Goal: Complete application form: Complete application form

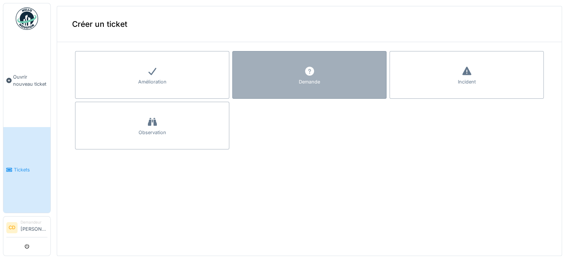
click at [279, 72] on div "Demande" at bounding box center [309, 75] width 154 height 48
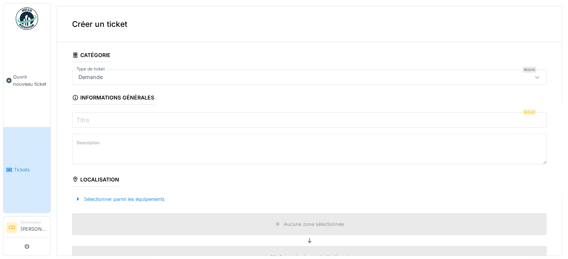
click at [109, 76] on div "Demande" at bounding box center [282, 77] width 415 height 8
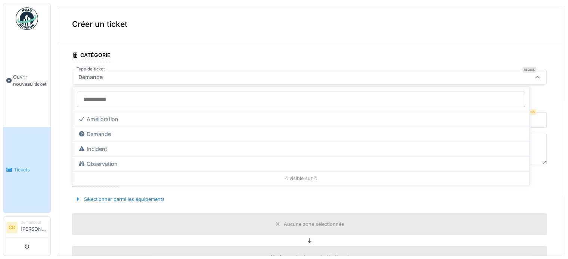
click at [112, 76] on div "Demande" at bounding box center [282, 77] width 415 height 8
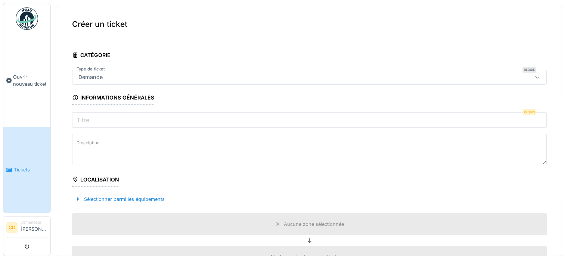
drag, startPoint x: 100, startPoint y: 120, endPoint x: 105, endPoint y: 116, distance: 6.1
click at [102, 119] on input "Titre" at bounding box center [309, 120] width 475 height 16
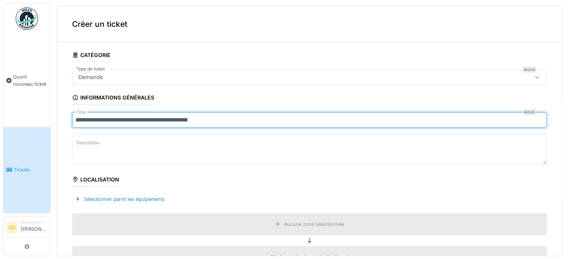
type input "**********"
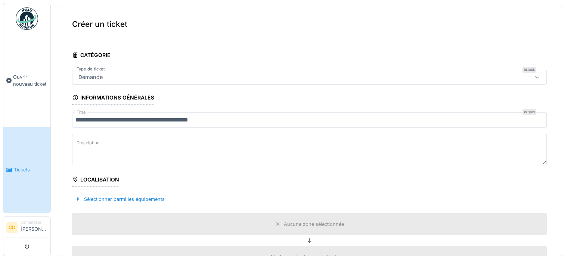
click at [130, 156] on textarea "Description" at bounding box center [309, 149] width 475 height 31
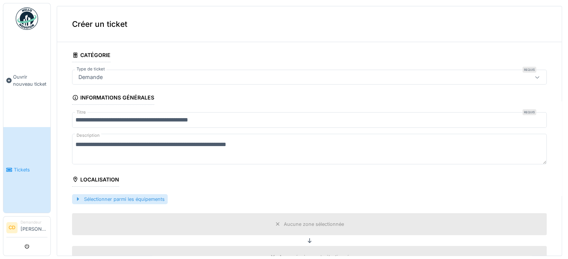
type textarea "**********"
click at [103, 197] on div "Sélectionner parmi les équipements" at bounding box center [120, 200] width 96 height 10
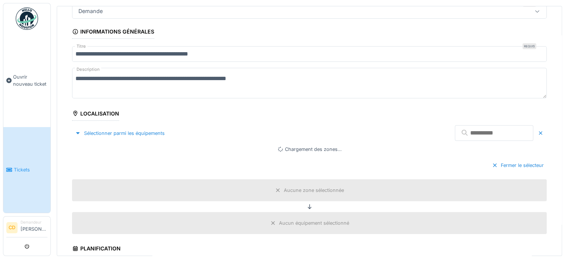
scroll to position [75, 0]
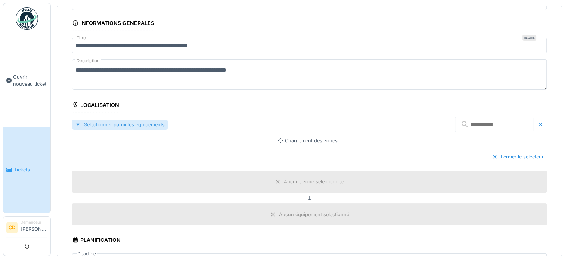
click at [80, 124] on div at bounding box center [78, 124] width 6 height 7
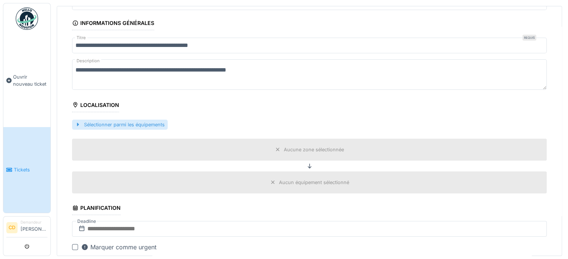
click at [80, 124] on div at bounding box center [78, 124] width 6 height 7
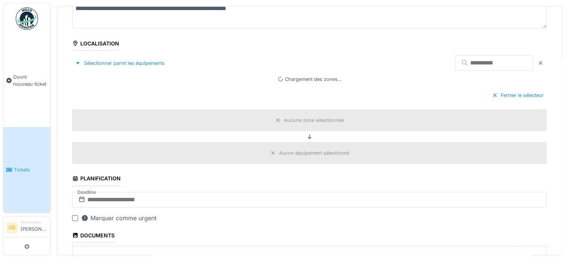
scroll to position [149, 0]
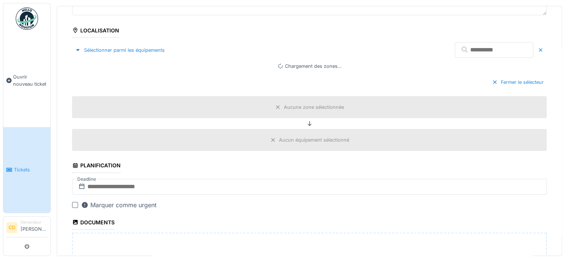
click at [131, 73] on div "Fermer le sélecteur" at bounding box center [309, 82] width 475 height 22
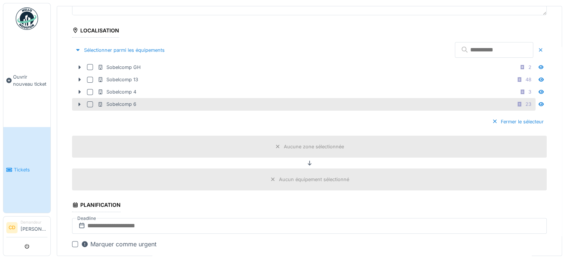
click at [91, 102] on div at bounding box center [90, 105] width 6 height 6
click at [80, 103] on icon at bounding box center [80, 105] width 2 height 4
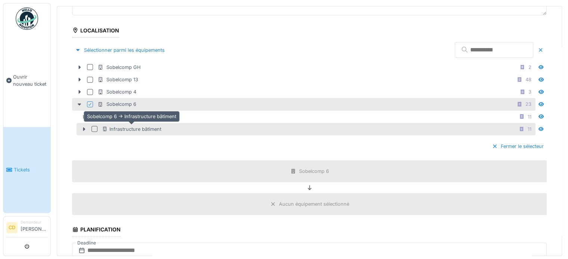
click at [125, 127] on div "Infrastructure bâtiment" at bounding box center [131, 129] width 59 height 7
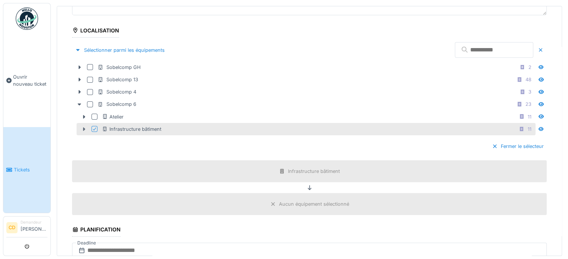
click at [83, 128] on icon at bounding box center [84, 129] width 6 height 5
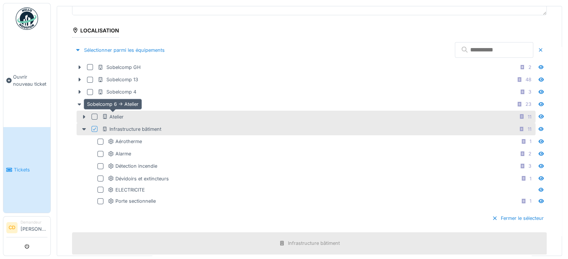
click at [109, 115] on div "Atelier" at bounding box center [113, 116] width 22 height 7
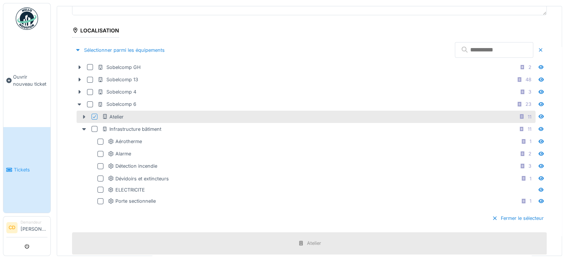
click at [84, 116] on icon at bounding box center [84, 117] width 2 height 4
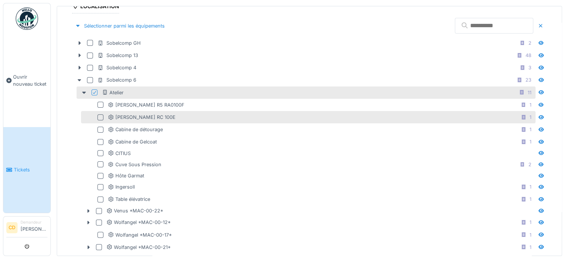
scroll to position [187, 0]
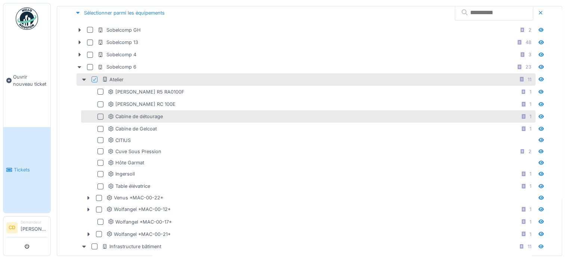
click at [101, 115] on div at bounding box center [100, 117] width 6 height 6
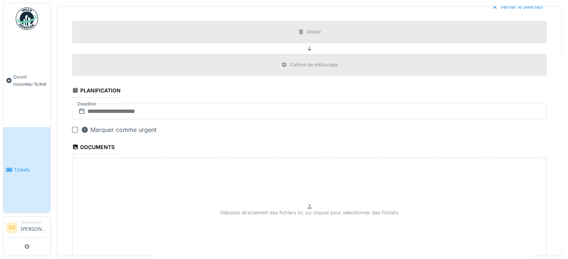
scroll to position [523, 0]
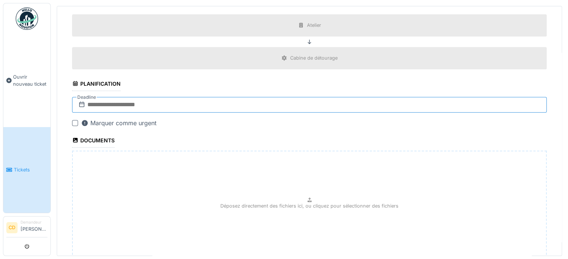
click at [118, 102] on input "text" at bounding box center [309, 105] width 475 height 16
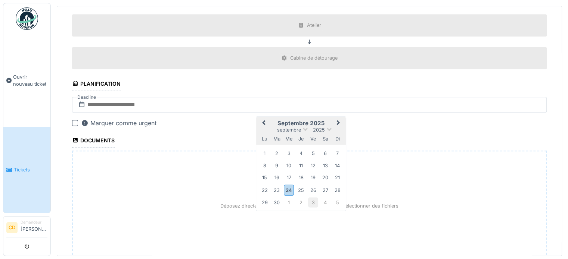
click at [314, 199] on div "3" at bounding box center [313, 203] width 10 height 10
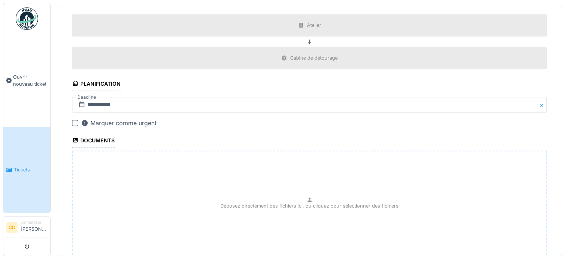
click at [75, 120] on div at bounding box center [75, 123] width 6 height 6
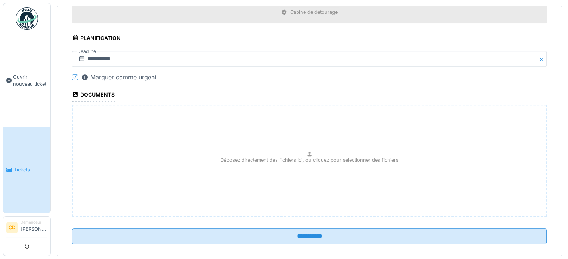
scroll to position [573, 0]
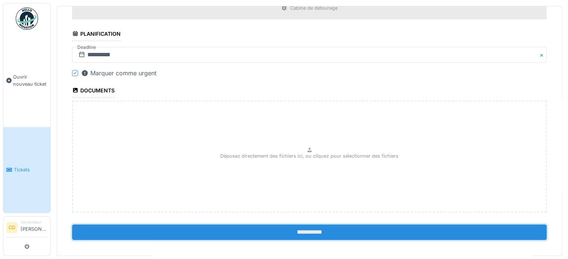
click at [325, 228] on input "**********" at bounding box center [309, 233] width 475 height 16
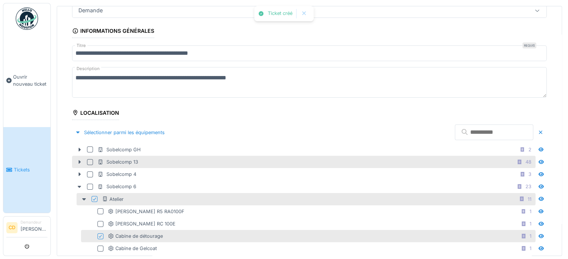
scroll to position [87, 0]
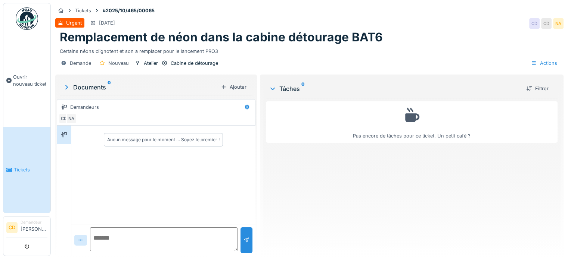
scroll to position [6, 0]
